Goal: Task Accomplishment & Management: Manage account settings

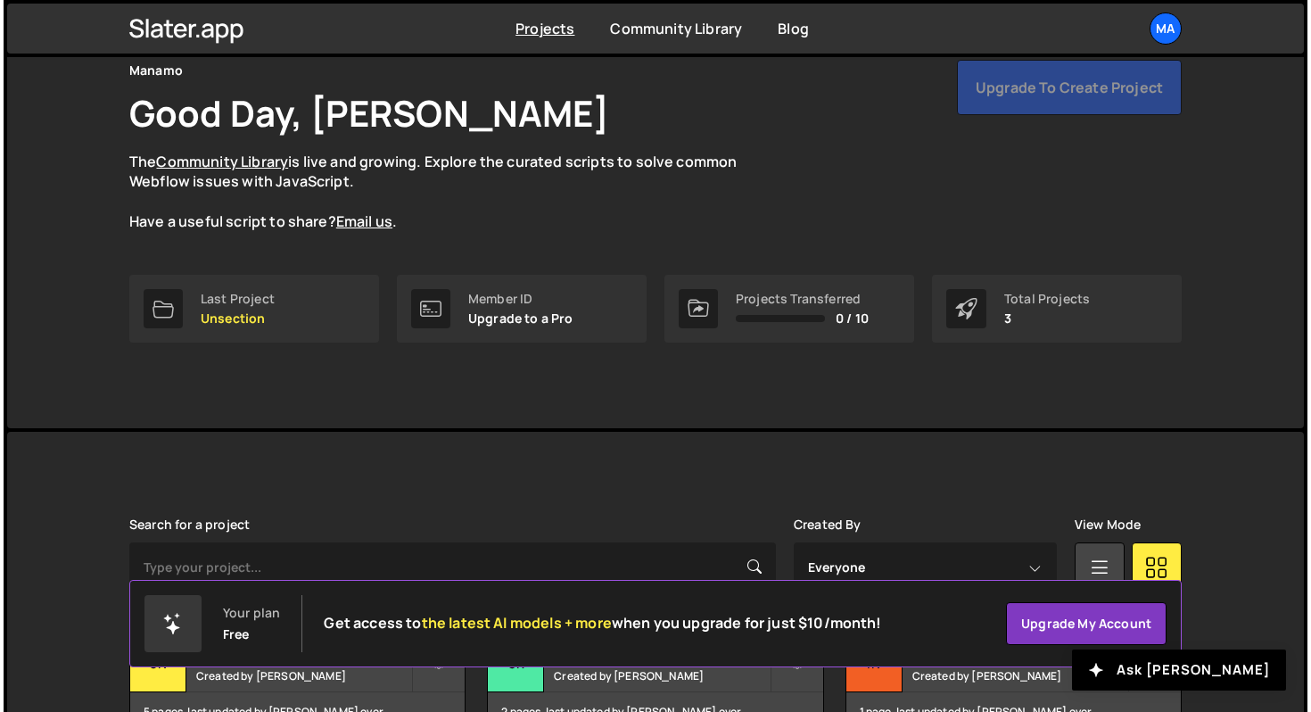
scroll to position [206, 0]
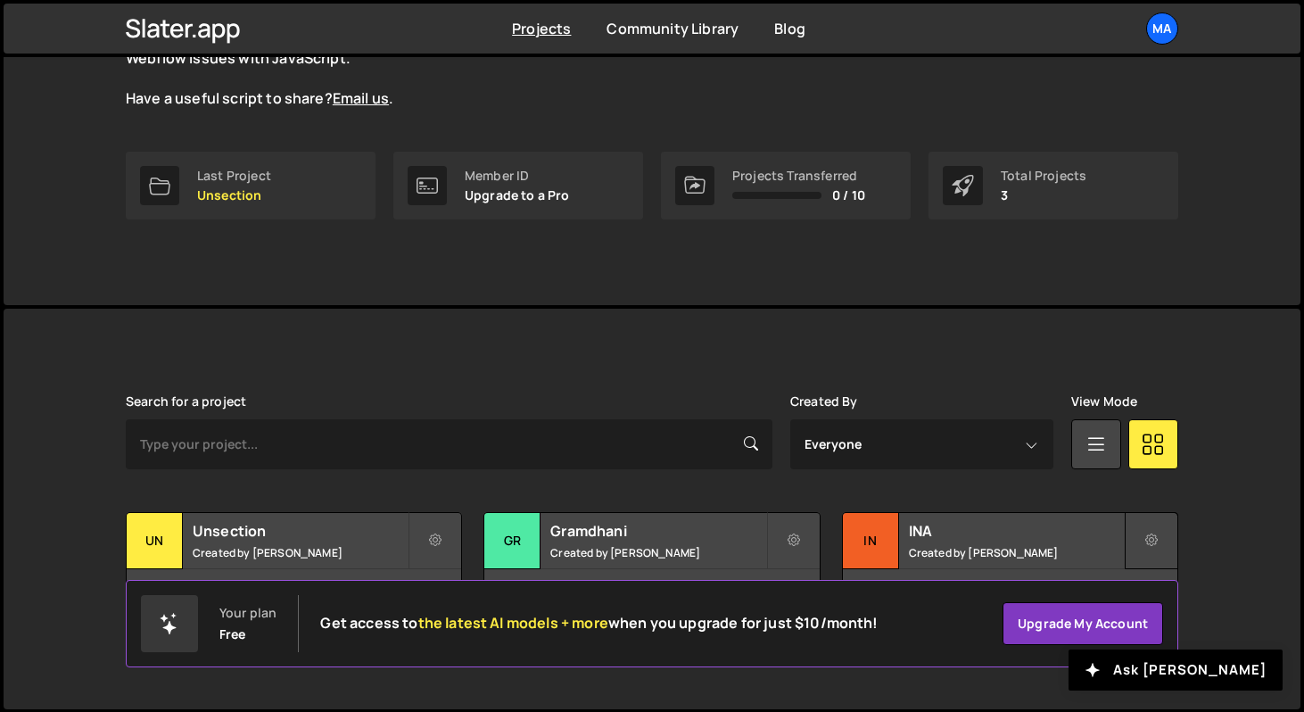
click at [1153, 536] on icon at bounding box center [1151, 541] width 12 height 18
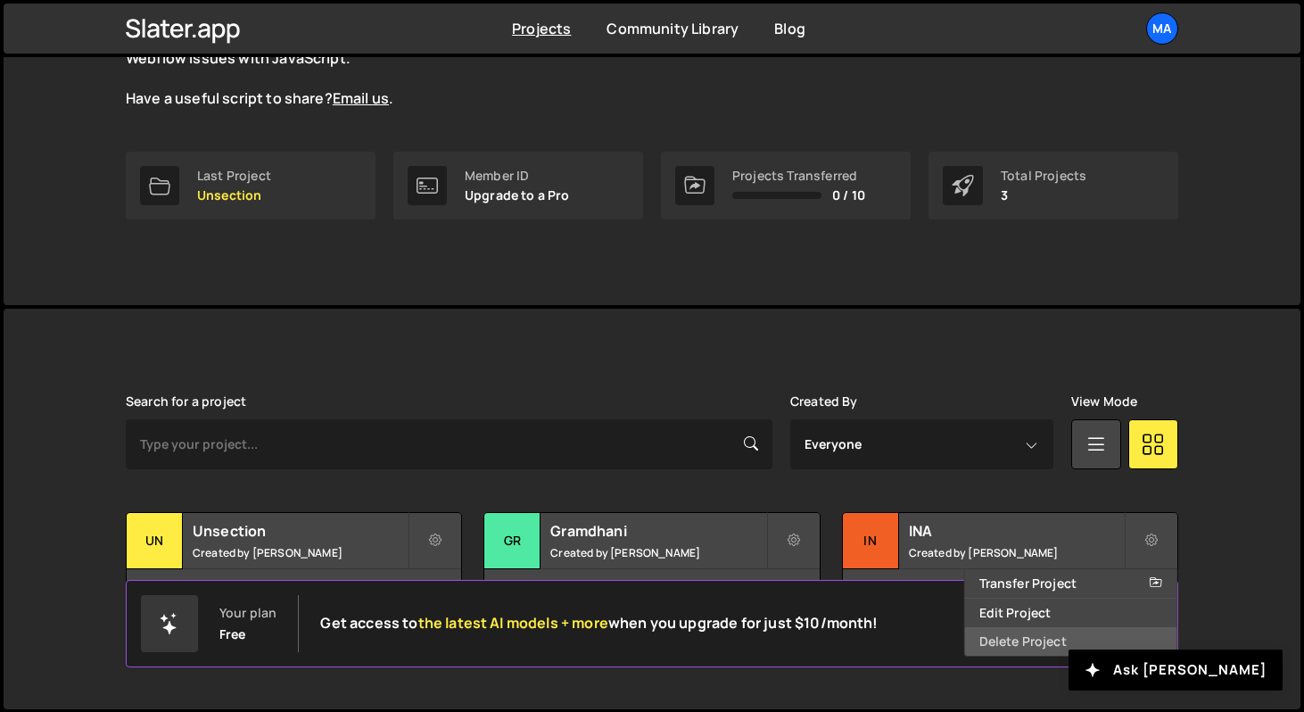
click at [1035, 637] on link "Delete Project" at bounding box center [1071, 641] width 212 height 29
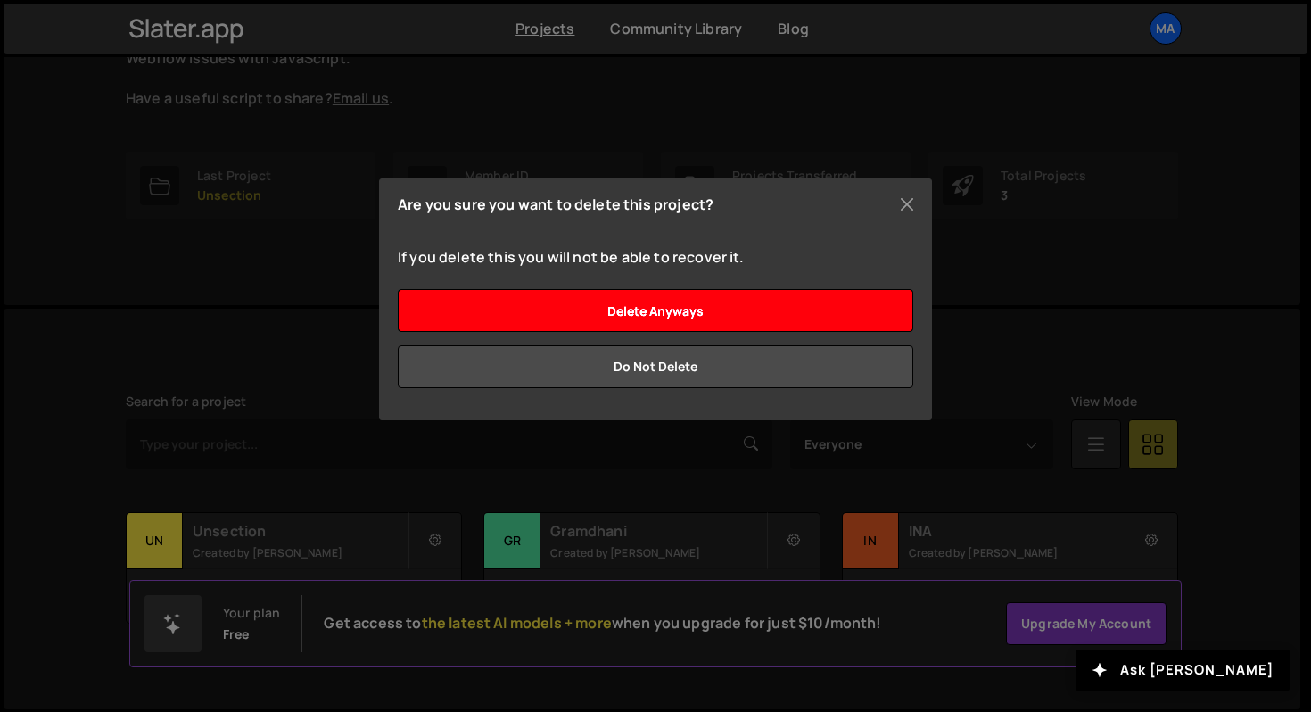
click at [718, 314] on input "Delete anyways" at bounding box center [656, 310] width 516 height 43
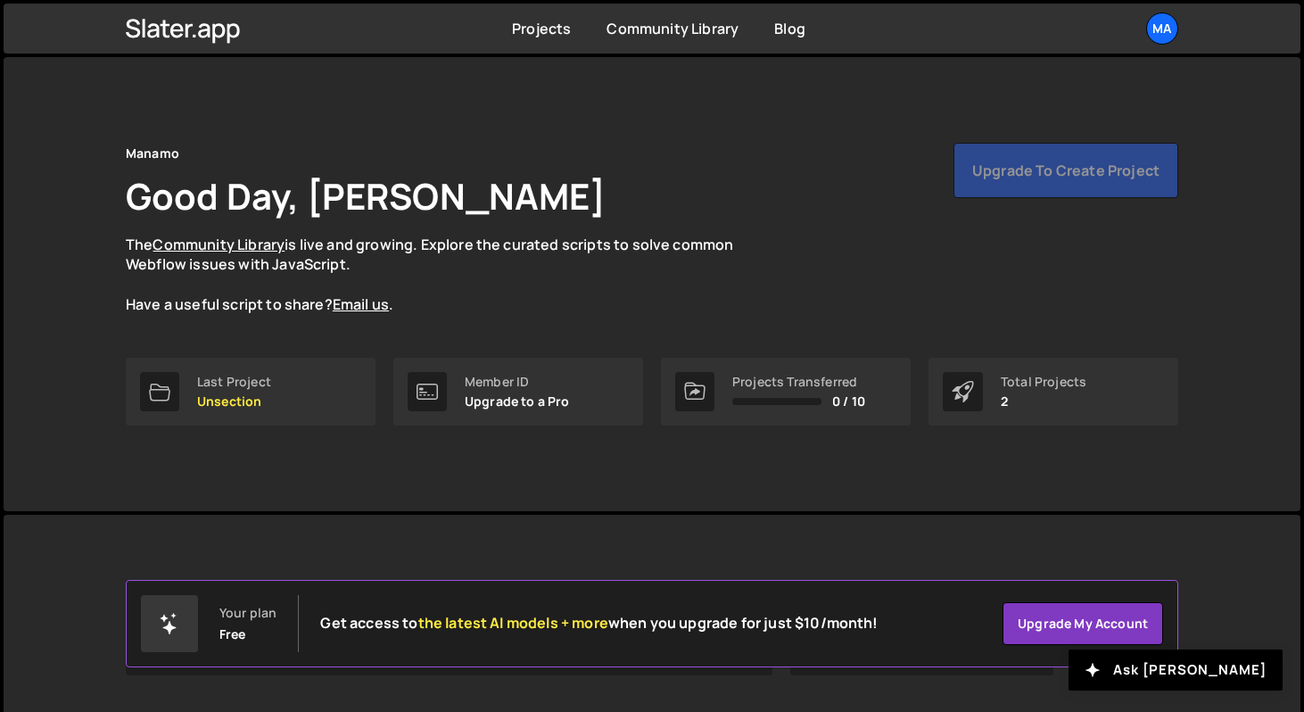
click at [1035, 183] on div "Upgrade to create project" at bounding box center [1066, 170] width 225 height 55
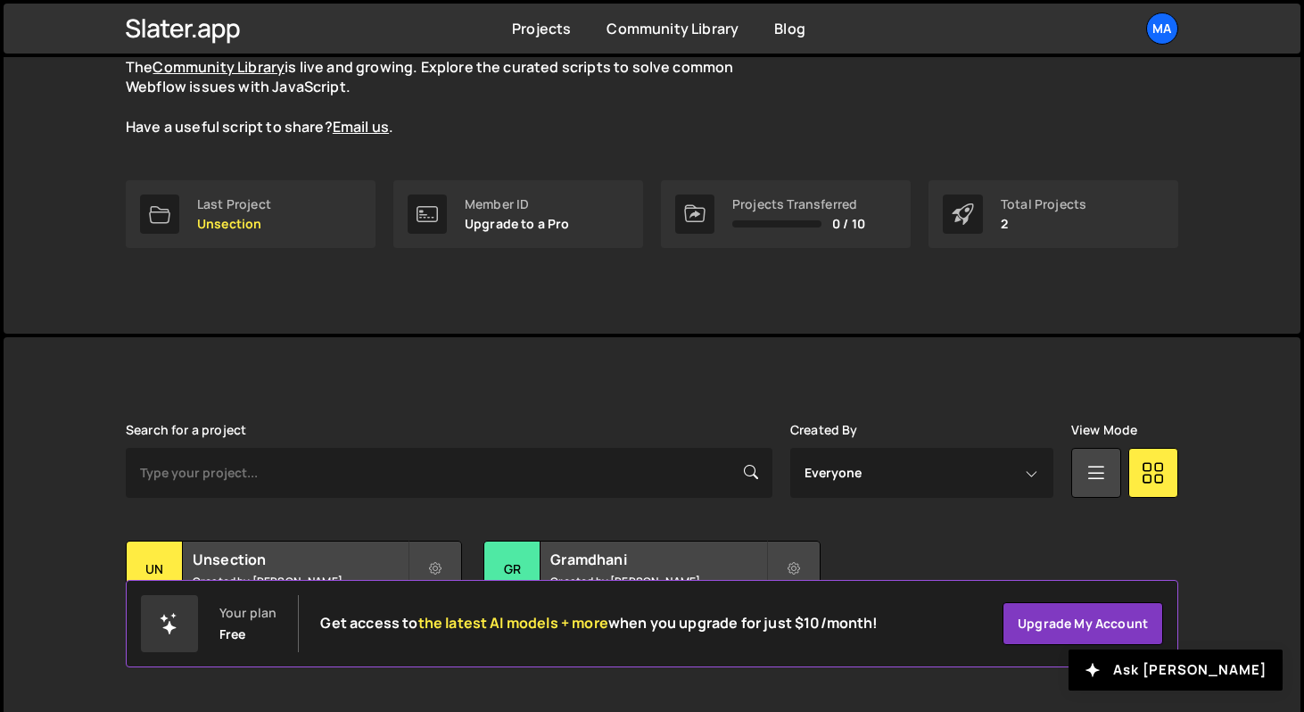
scroll to position [206, 0]
